Goal: Check status: Check status

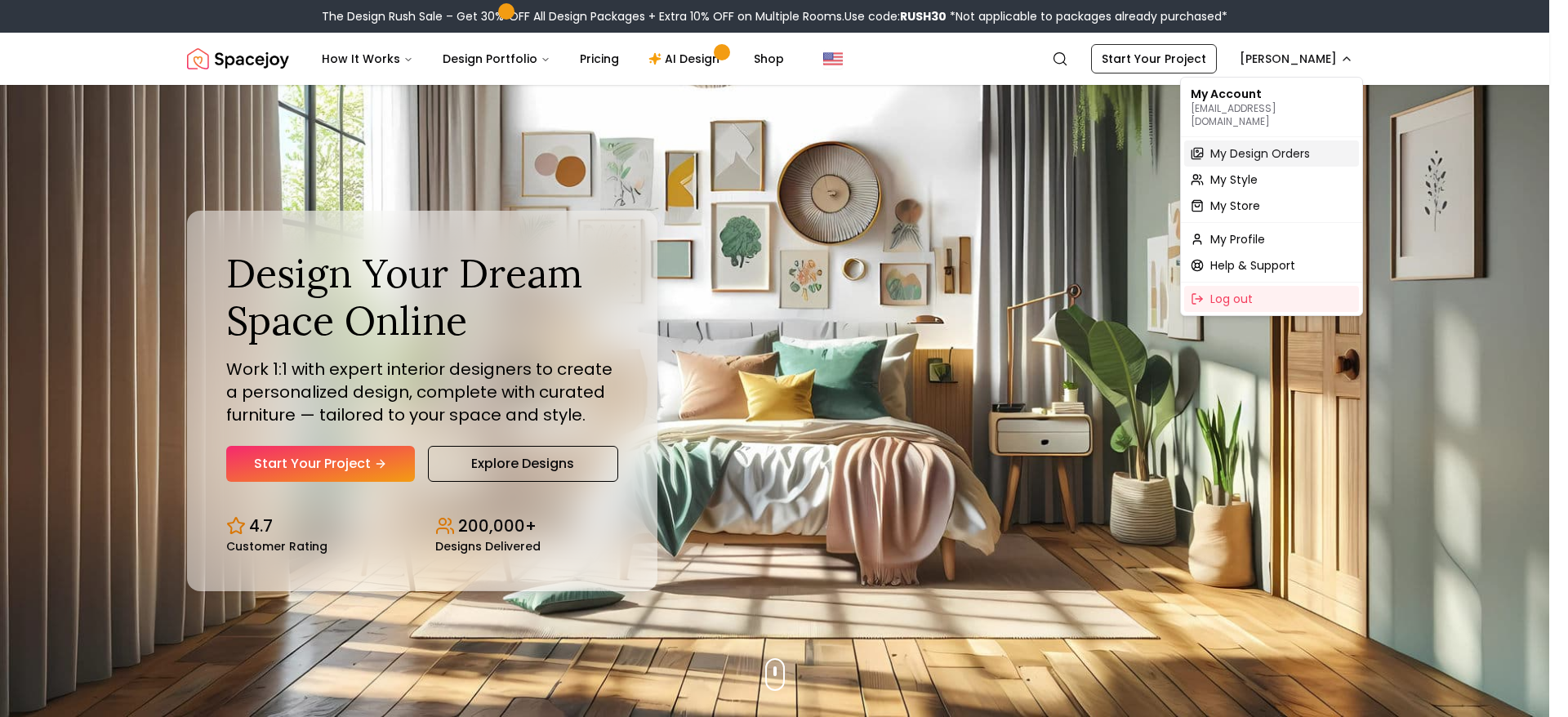
click at [1239, 147] on span "My Design Orders" at bounding box center [1260, 153] width 100 height 16
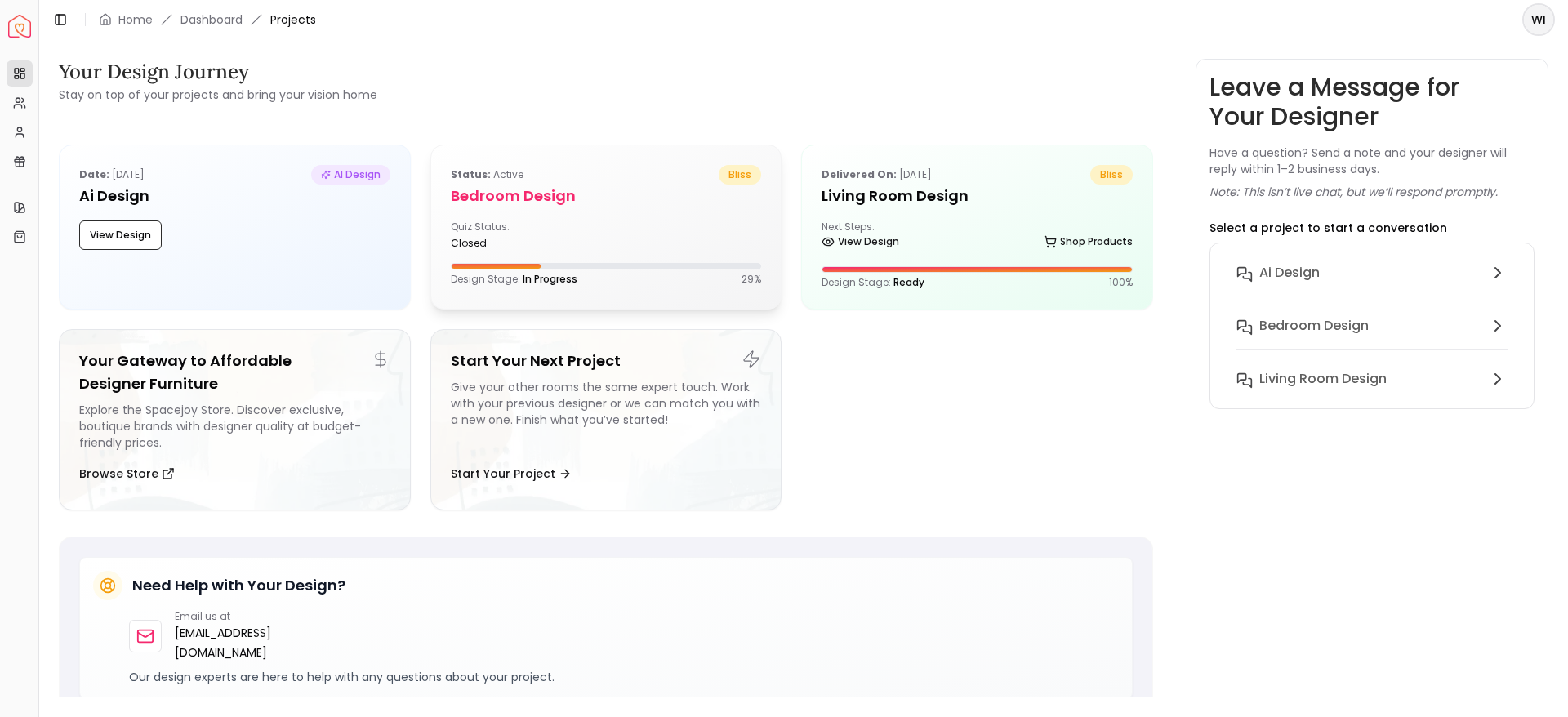
click at [580, 220] on div "Quiz Status: closed" at bounding box center [525, 235] width 148 height 30
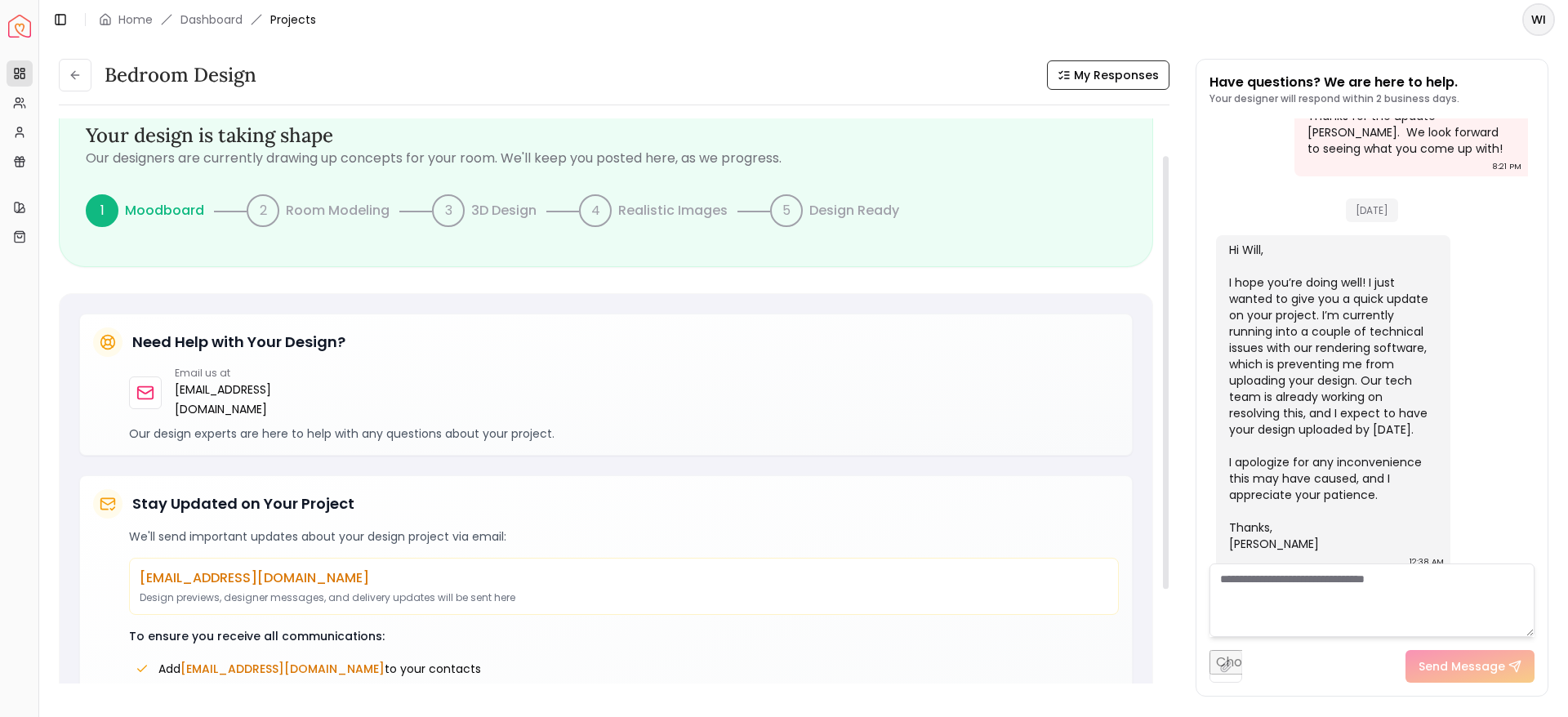
scroll to position [45, 0]
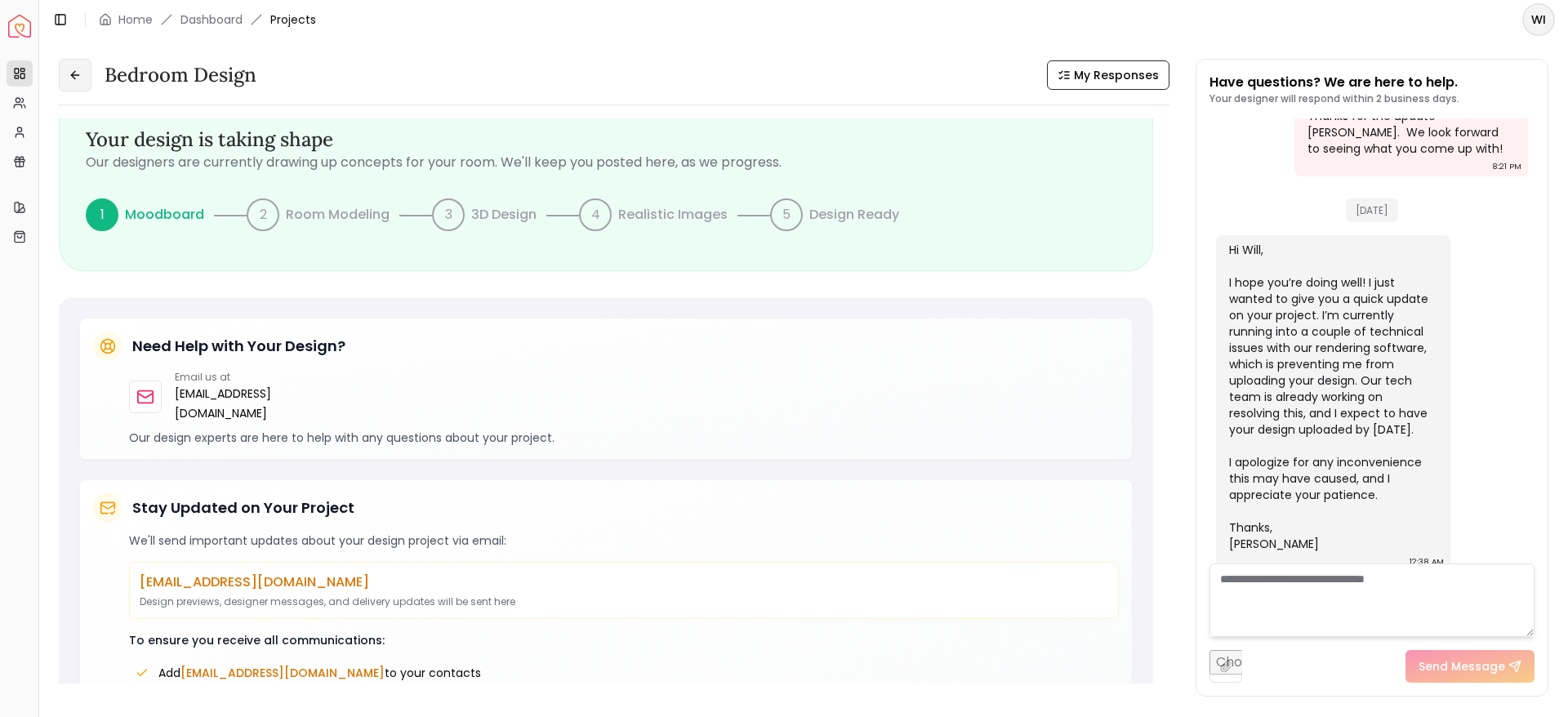
click at [75, 75] on icon at bounding box center [74, 75] width 7 height 0
